Goal: Task Accomplishment & Management: Manage account settings

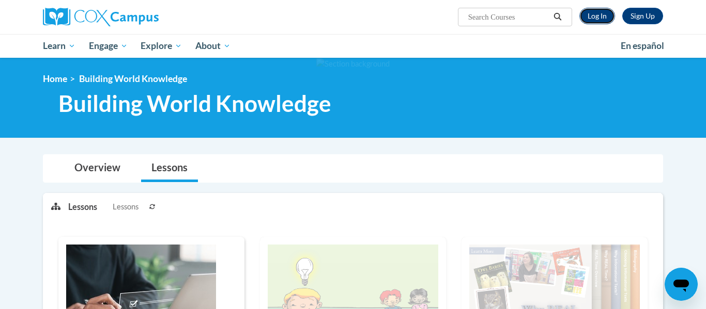
click at [595, 11] on link "Log In" at bounding box center [597, 16] width 36 height 17
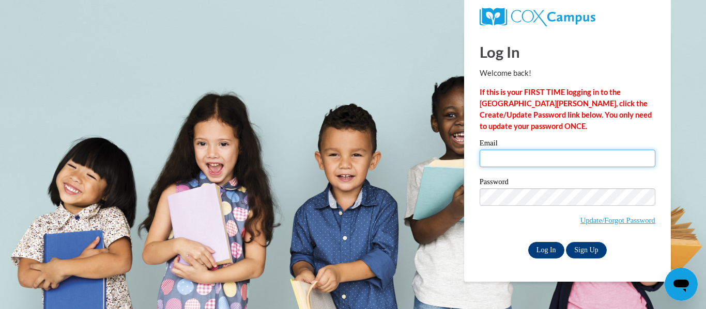
type input "Court.wilczek@gmail.com"
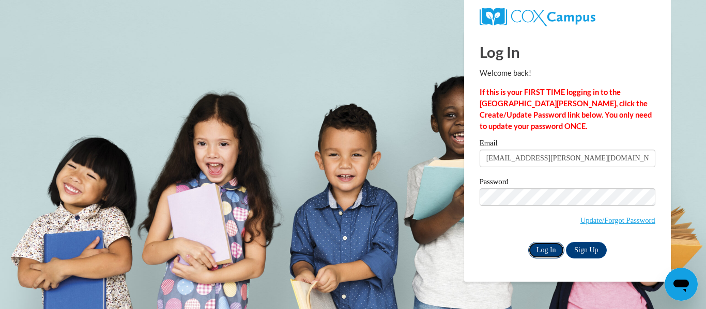
click at [539, 245] on input "Log In" at bounding box center [546, 250] width 36 height 17
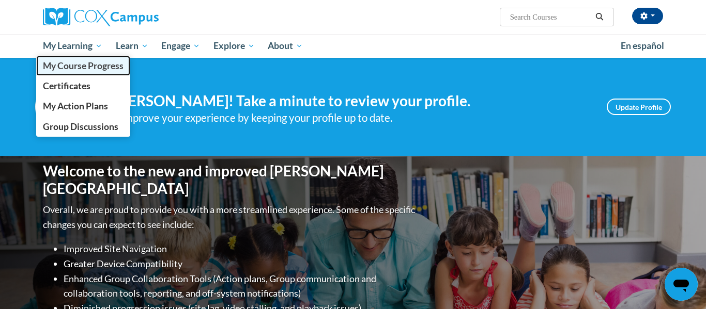
click at [68, 66] on span "My Course Progress" at bounding box center [83, 65] width 81 height 11
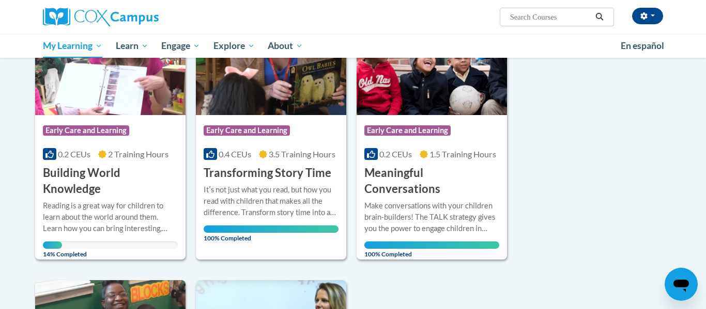
scroll to position [92, 0]
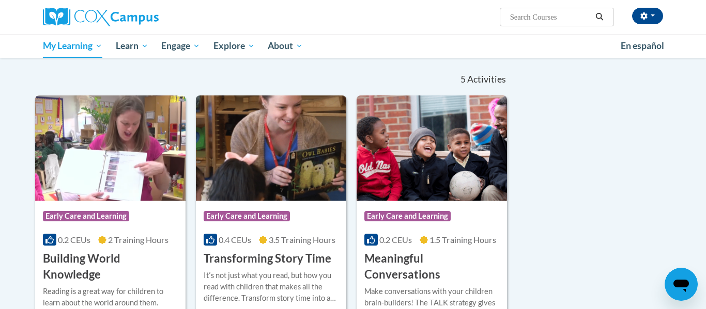
click at [134, 231] on div "Course Category: Early Care and Learning 0.2 CEUs 2 Training Hours COURSE Build…" at bounding box center [110, 242] width 150 height 82
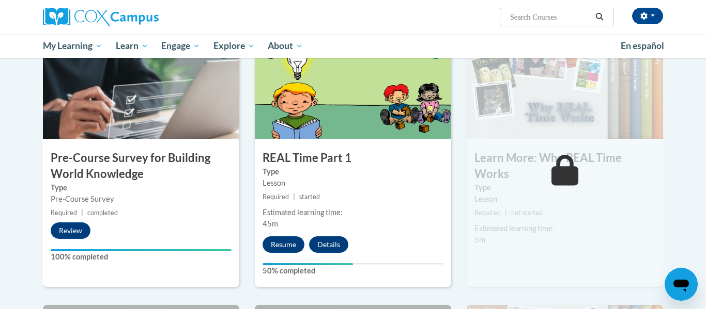
scroll to position [233, 0]
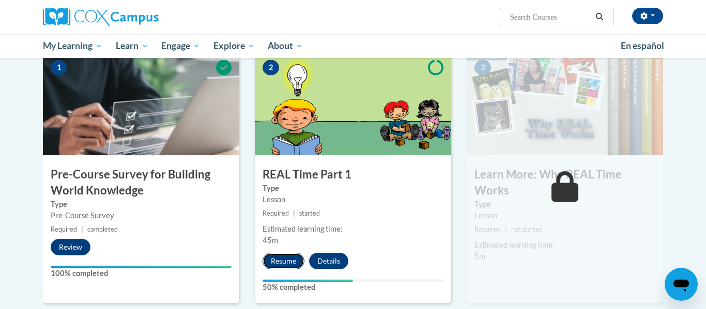
click at [287, 258] on button "Resume" at bounding box center [283, 261] width 42 height 17
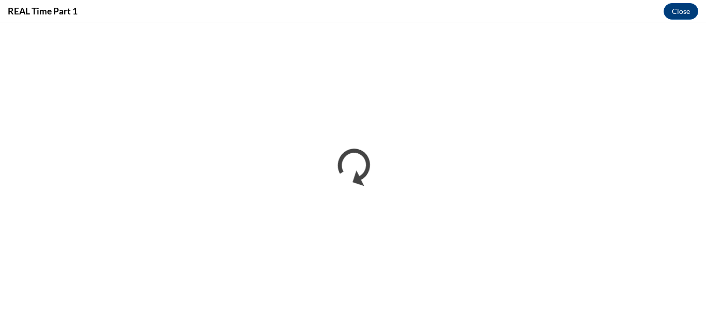
scroll to position [0, 0]
